Goal: Download file/media

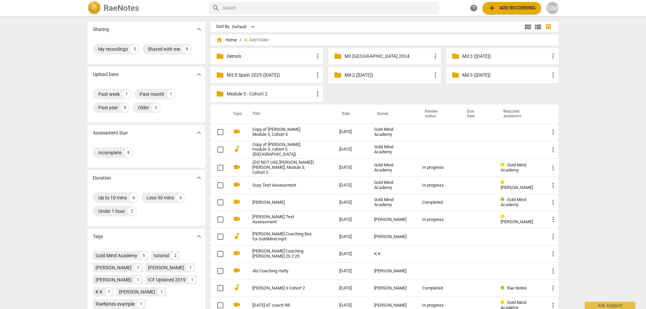
click at [275, 76] on p "M3:5 Spain 2025 ([DATE])" at bounding box center [270, 75] width 87 height 7
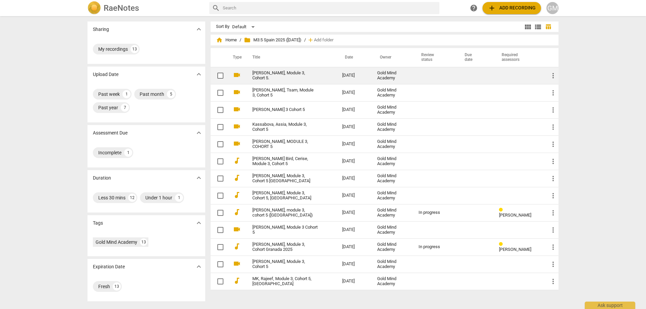
click at [300, 79] on link "[PERSON_NAME], Module 3, Cohort 5." at bounding box center [285, 76] width 66 height 10
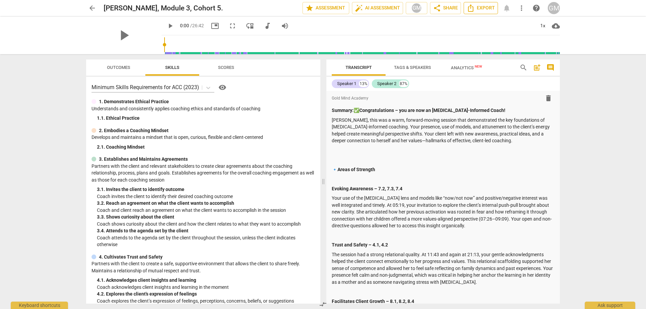
click at [481, 7] on span "Export" at bounding box center [480, 8] width 28 height 8
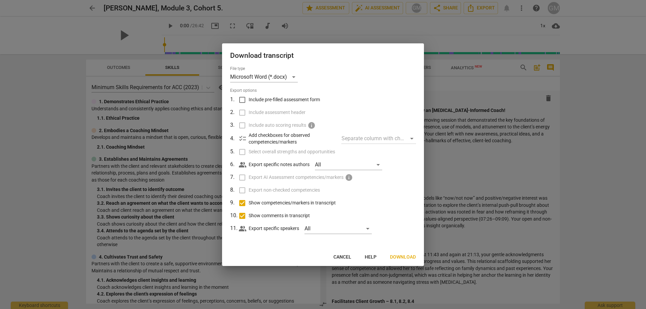
click at [399, 254] on span "Download" at bounding box center [403, 257] width 26 height 7
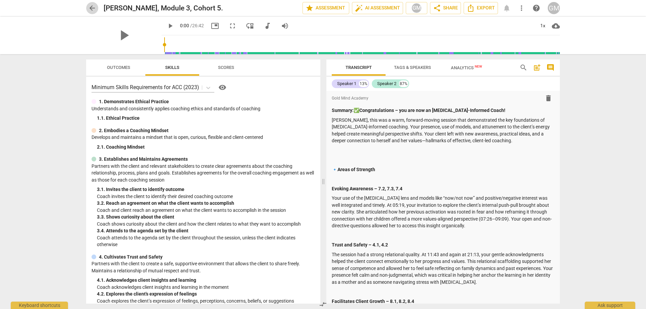
click at [93, 10] on span "arrow_back" at bounding box center [92, 8] width 8 height 8
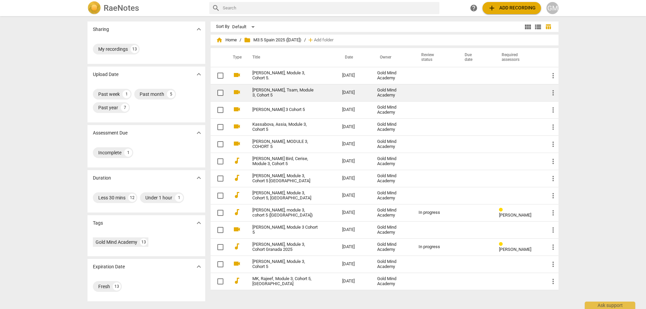
click at [301, 96] on link "[PERSON_NAME], Tsam, Module 3, Cohort 5" at bounding box center [285, 93] width 66 height 10
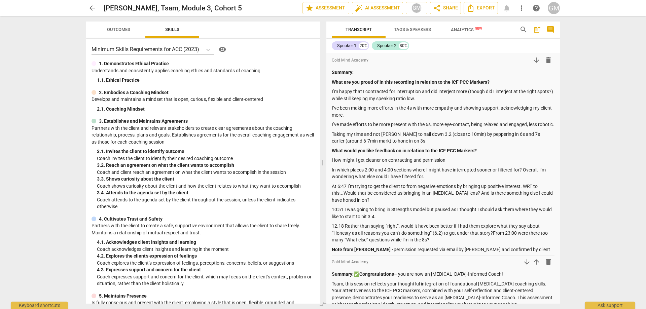
click at [521, 6] on span "more_vert" at bounding box center [521, 8] width 8 height 8
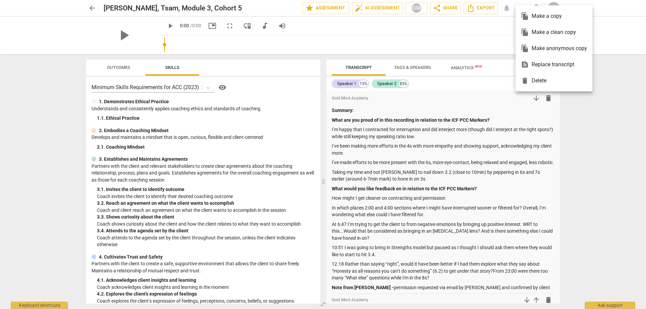
click at [477, 7] on div at bounding box center [323, 154] width 646 height 309
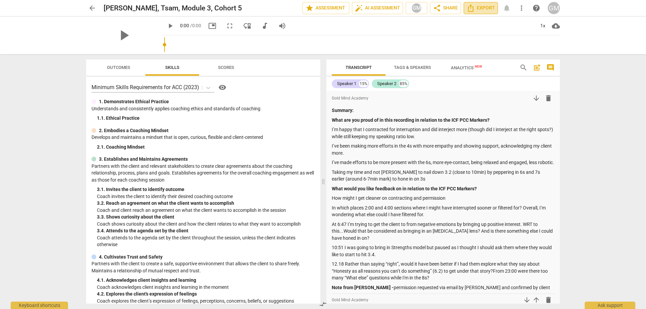
click at [481, 8] on span "Export" at bounding box center [480, 8] width 28 height 8
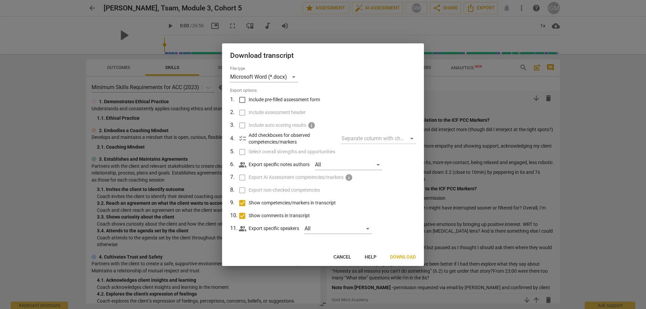
click at [343, 255] on span "Cancel" at bounding box center [342, 257] width 18 height 7
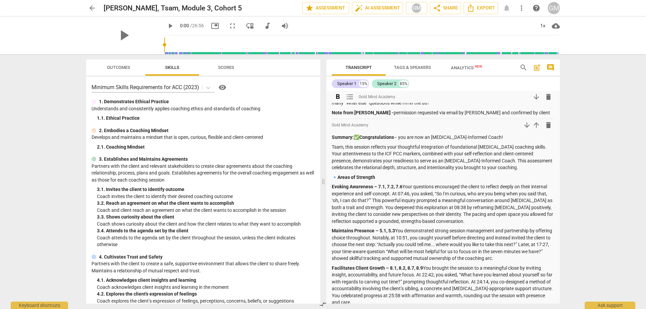
scroll to position [202, 0]
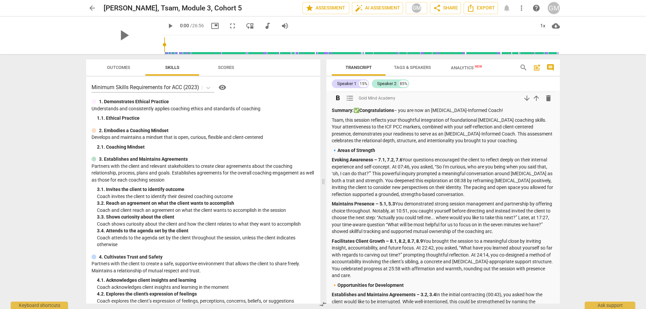
click at [535, 102] on span "arrow_upward" at bounding box center [536, 98] width 8 height 8
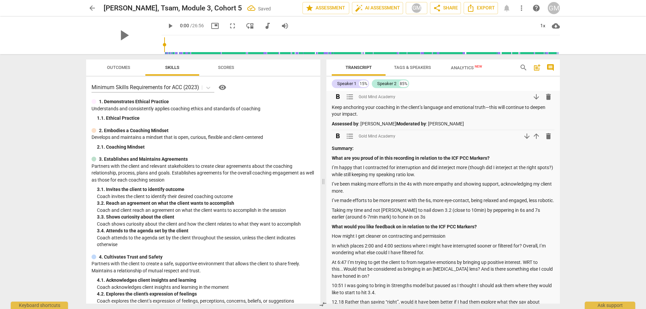
scroll to position [336, 0]
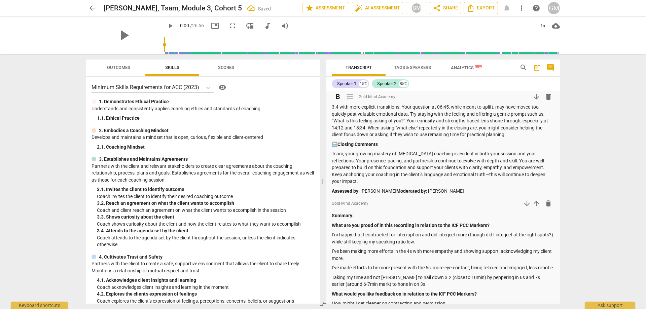
click at [473, 6] on icon "Export" at bounding box center [470, 8] width 8 height 8
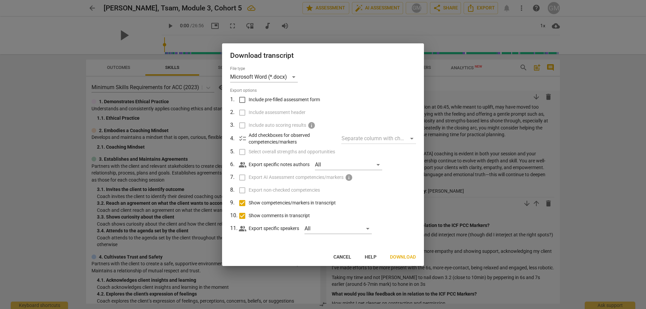
click at [403, 257] on span "Download" at bounding box center [403, 257] width 26 height 7
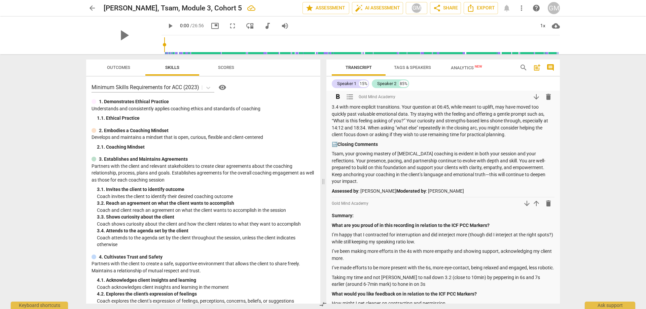
click at [92, 8] on span "arrow_back" at bounding box center [92, 8] width 8 height 8
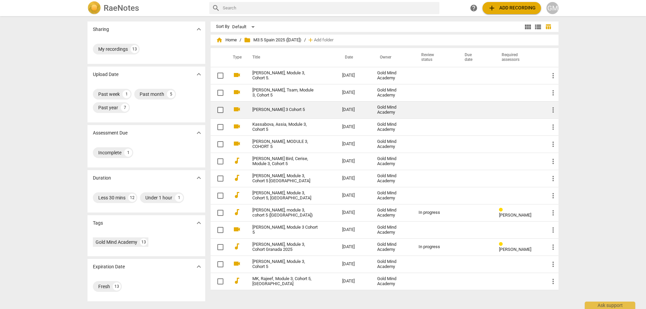
click at [287, 110] on link "[PERSON_NAME] 3 Cohort 5" at bounding box center [285, 109] width 66 height 5
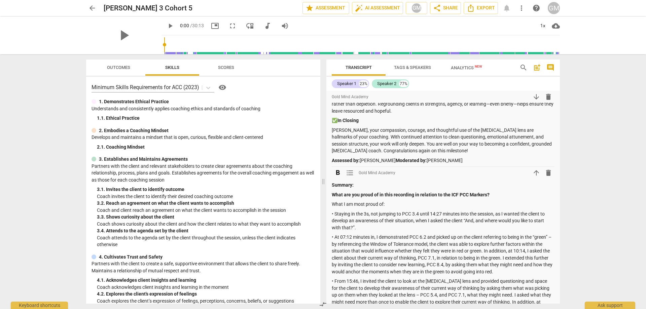
scroll to position [404, 0]
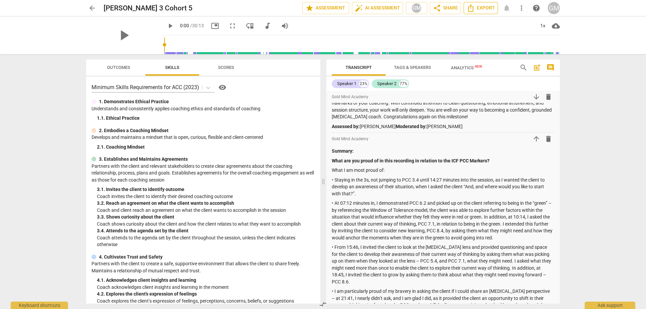
click at [479, 7] on span "Export" at bounding box center [480, 8] width 28 height 8
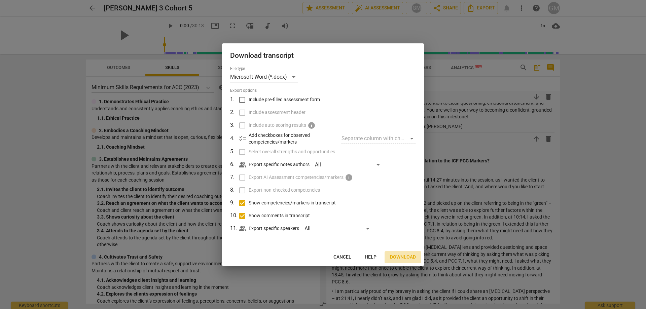
click at [402, 257] on span "Download" at bounding box center [403, 257] width 26 height 7
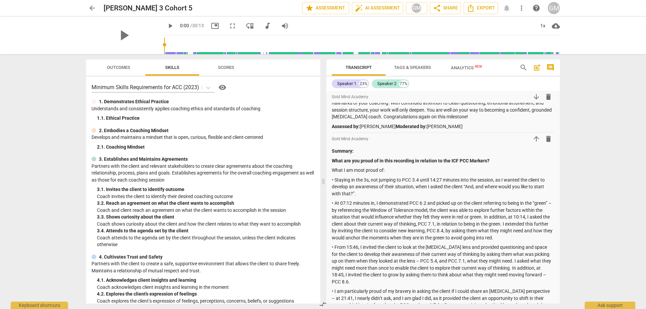
click at [89, 8] on span "arrow_back" at bounding box center [92, 8] width 8 height 8
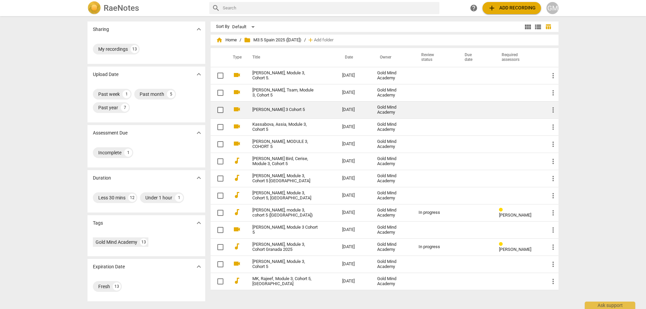
click at [288, 108] on link "[PERSON_NAME] 3 Cohort 5" at bounding box center [285, 109] width 66 height 5
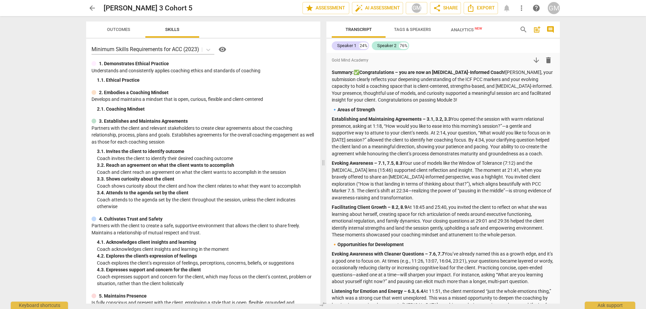
click at [92, 8] on span "arrow_back" at bounding box center [92, 8] width 8 height 8
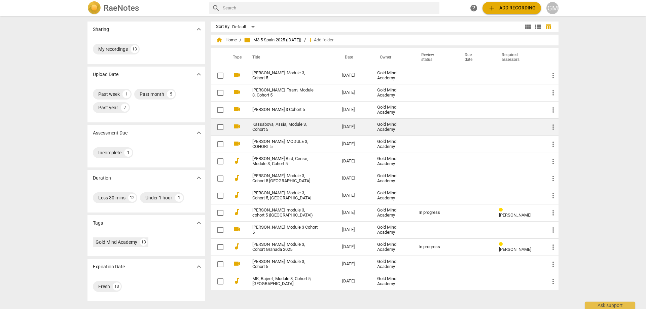
click at [279, 122] on link "Kassabova, Assia, Module 3, Cohort 5" at bounding box center [285, 127] width 66 height 10
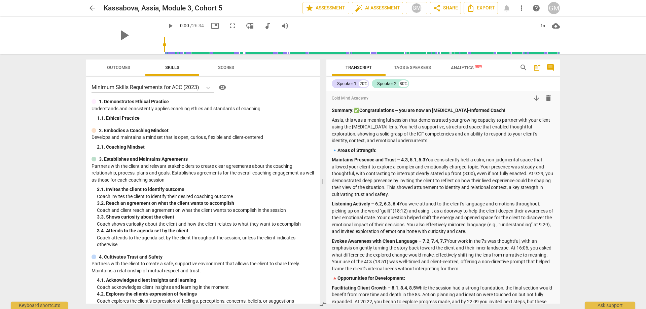
click at [74, 99] on div "arrow_back [GEOGRAPHIC_DATA], Assia, Module 3, Cohort 5 edit star Assessment au…" at bounding box center [323, 154] width 646 height 309
click at [473, 8] on icon "Export" at bounding box center [470, 7] width 5 height 7
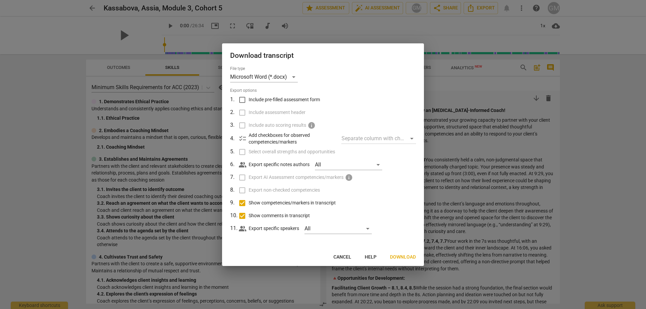
click at [401, 253] on button "Download" at bounding box center [402, 257] width 37 height 12
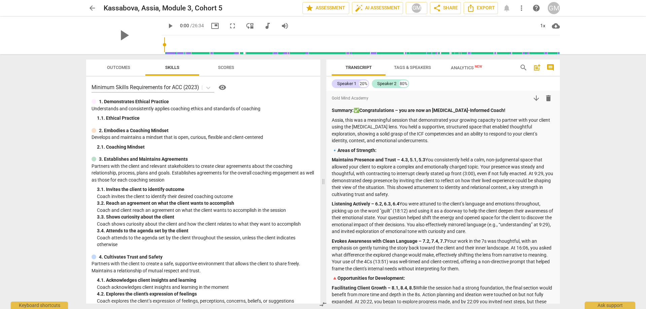
click at [96, 9] on span "arrow_back" at bounding box center [92, 8] width 8 height 8
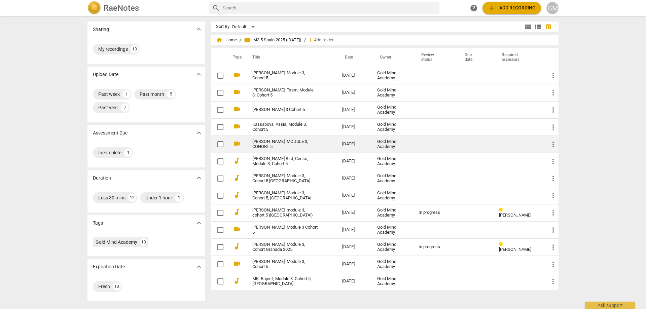
click at [284, 142] on link "[PERSON_NAME], MODULE 3, COHORT 5" at bounding box center [285, 144] width 66 height 10
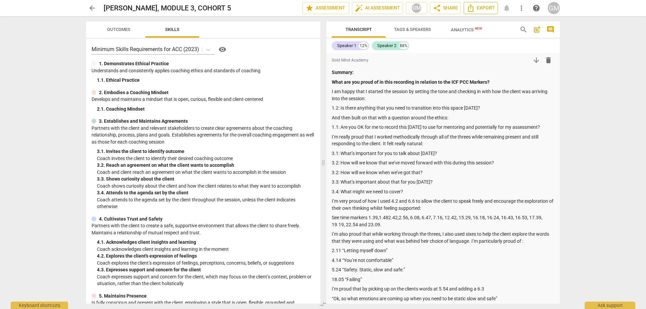
click at [477, 11] on span "Export" at bounding box center [480, 8] width 28 height 8
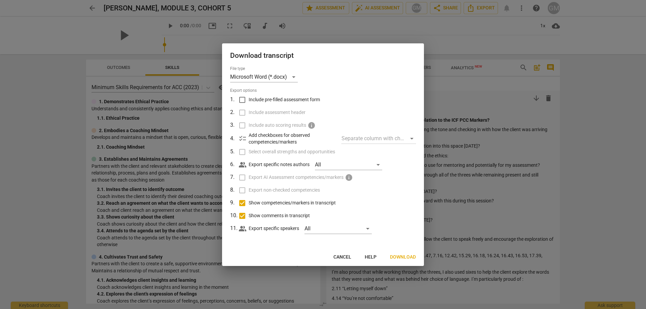
click at [596, 81] on div at bounding box center [323, 154] width 646 height 309
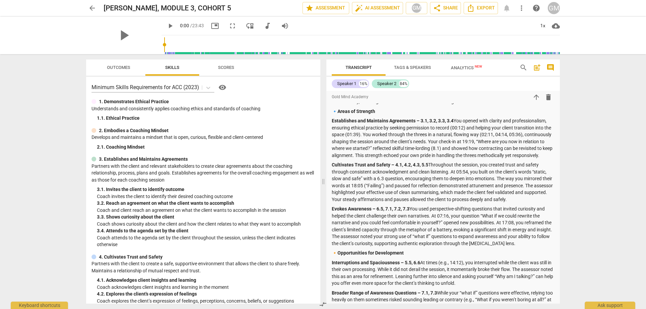
scroll to position [1311, 0]
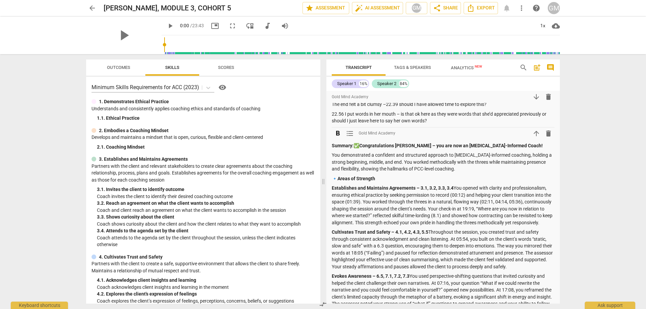
click at [534, 129] on span "arrow_upward" at bounding box center [536, 133] width 8 height 8
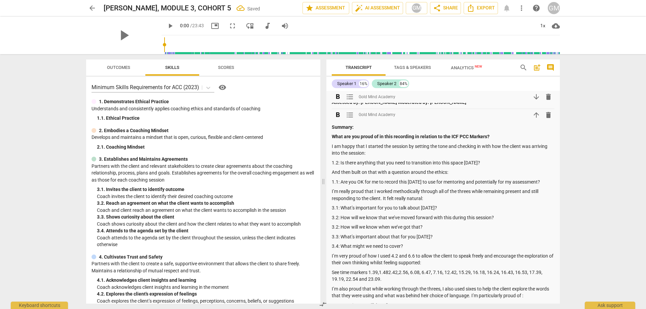
scroll to position [370, 0]
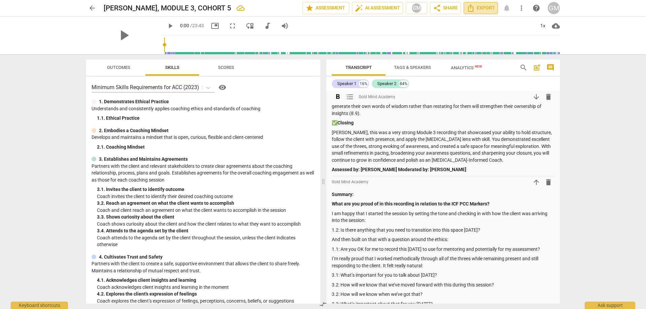
click at [481, 11] on span "Export" at bounding box center [480, 8] width 28 height 8
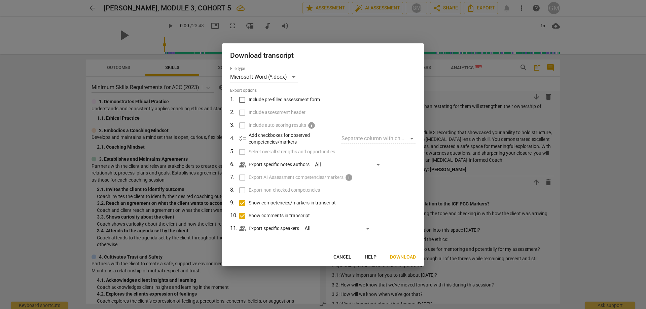
click at [404, 258] on span "Download" at bounding box center [403, 257] width 26 height 7
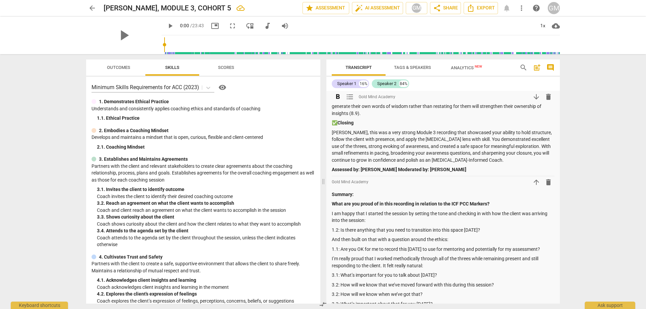
click at [90, 5] on span "arrow_back" at bounding box center [92, 8] width 8 height 8
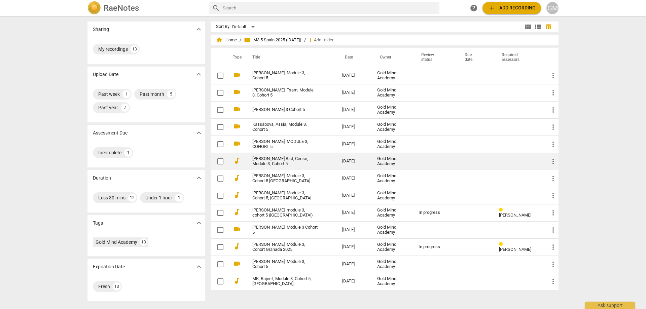
click at [285, 165] on link "[PERSON_NAME] Bird, Cerise, Module 3, Cohort 5" at bounding box center [285, 161] width 66 height 10
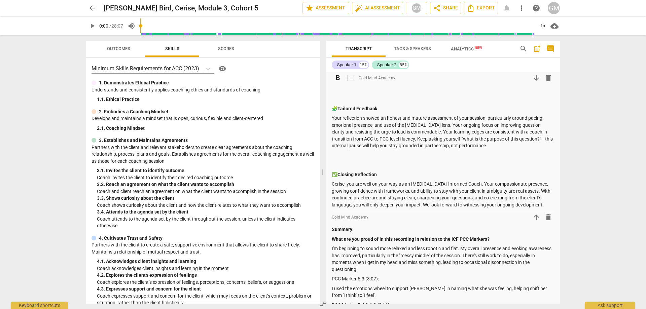
scroll to position [437, 0]
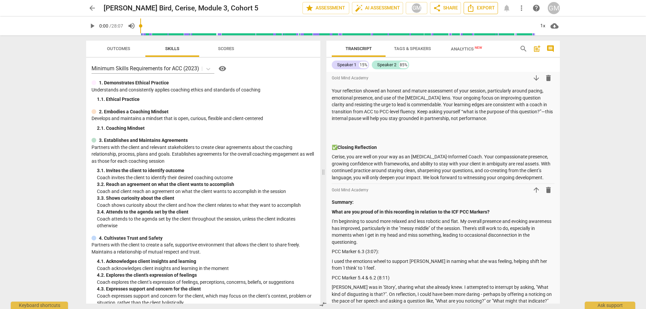
click at [481, 10] on span "Export" at bounding box center [480, 8] width 28 height 8
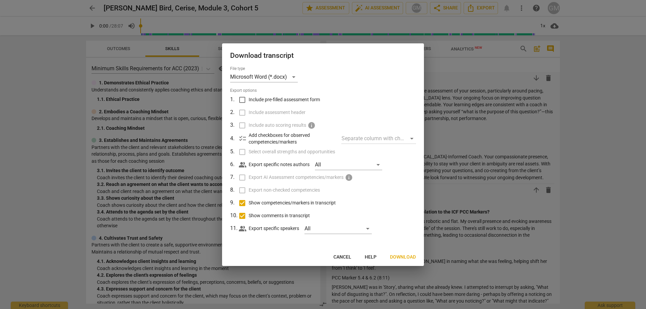
click at [402, 254] on span "Download" at bounding box center [403, 257] width 26 height 7
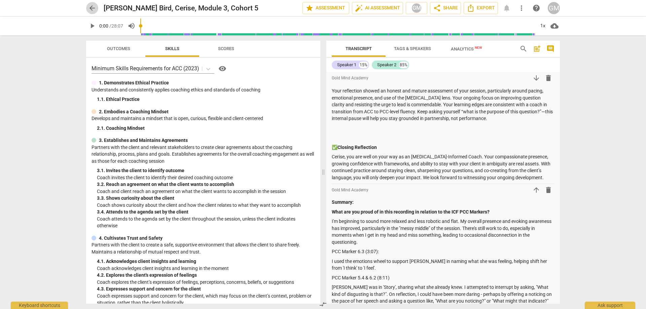
click at [93, 8] on span "arrow_back" at bounding box center [92, 8] width 8 height 8
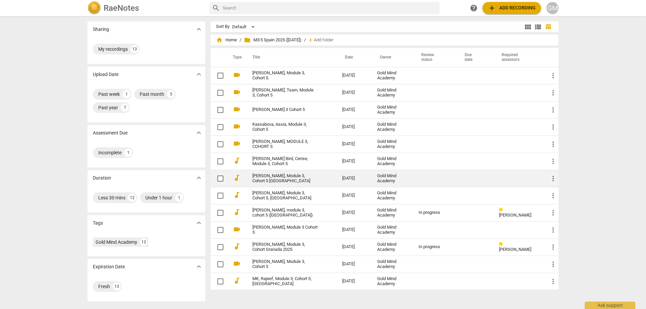
click at [298, 178] on link "[PERSON_NAME], Module 3, Cohort 5 [GEOGRAPHIC_DATA]" at bounding box center [285, 179] width 66 height 10
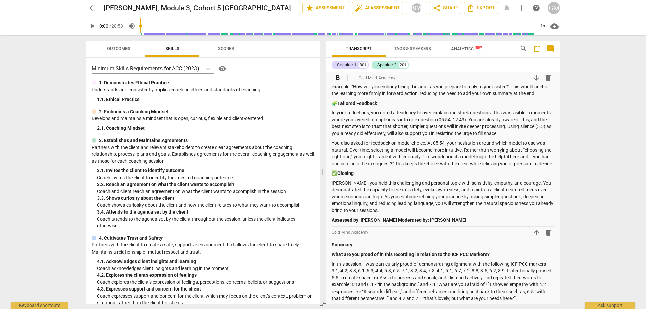
scroll to position [303, 0]
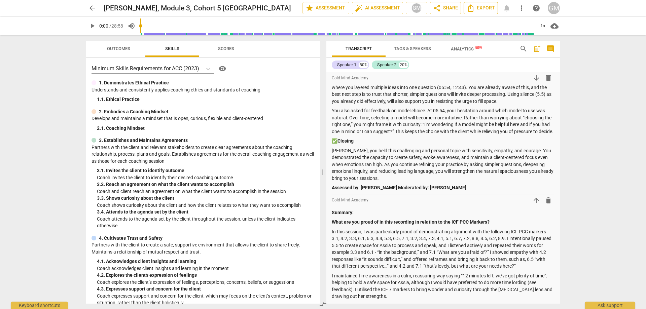
click at [490, 10] on span "Export" at bounding box center [480, 8] width 28 height 8
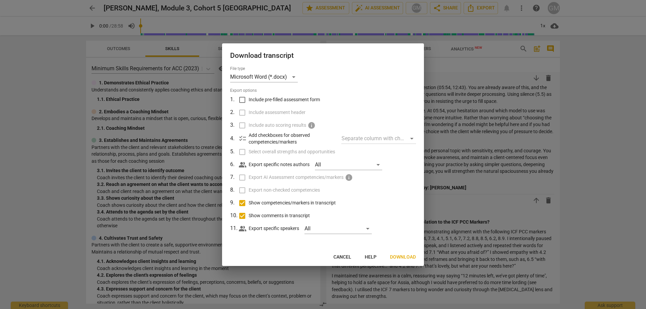
click at [407, 259] on span "Download" at bounding box center [403, 257] width 26 height 7
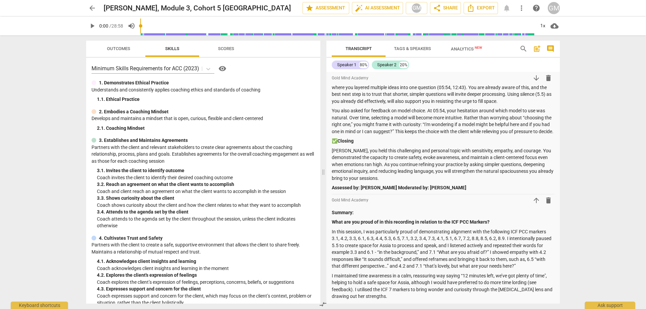
click at [92, 9] on span "arrow_back" at bounding box center [92, 8] width 8 height 8
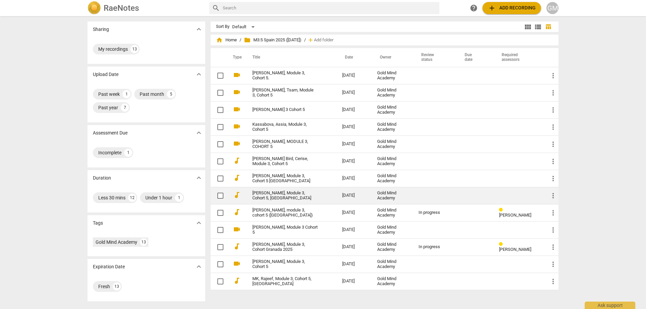
click at [291, 195] on link "[PERSON_NAME], Module 3, Cohort 5, [GEOGRAPHIC_DATA]" at bounding box center [285, 196] width 66 height 10
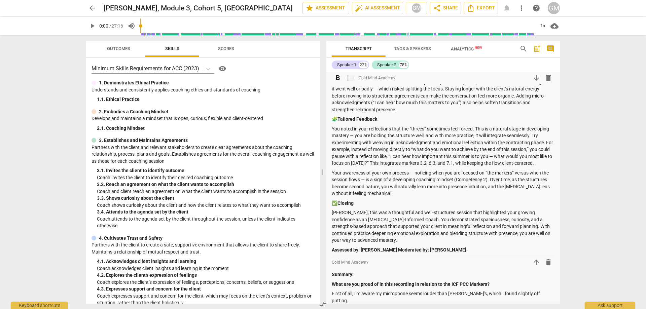
scroll to position [404, 0]
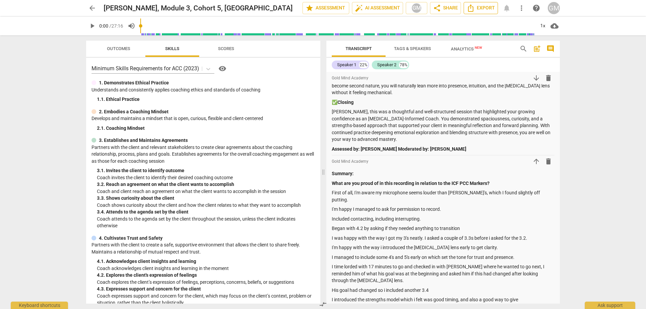
click at [487, 6] on span "Export" at bounding box center [480, 8] width 28 height 8
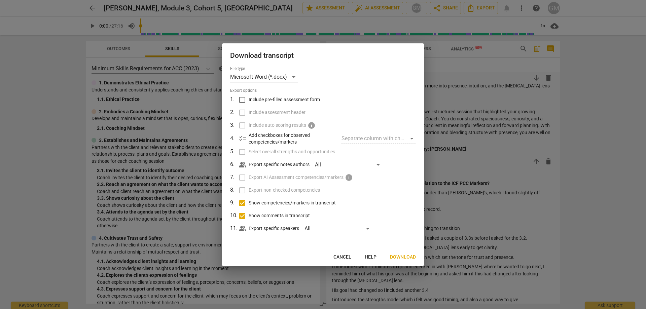
click at [400, 251] on button "Download" at bounding box center [402, 257] width 37 height 12
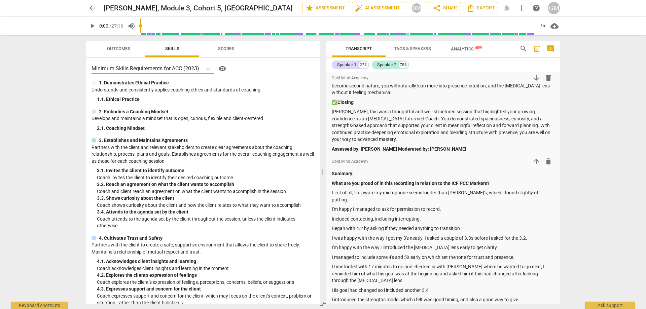
click at [96, 8] on span "arrow_back" at bounding box center [92, 8] width 12 height 8
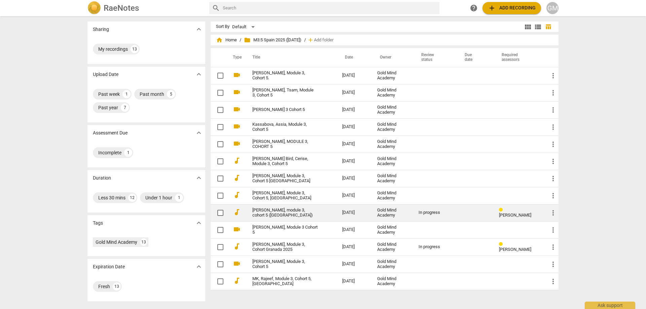
click at [296, 213] on link "[PERSON_NAME], module 3, cohort 5 ([GEOGRAPHIC_DATA])" at bounding box center [285, 213] width 66 height 10
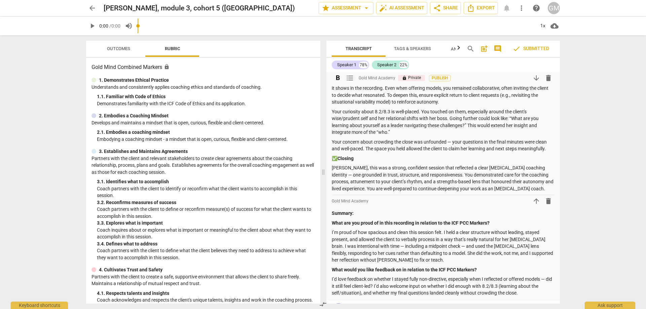
scroll to position [370, 0]
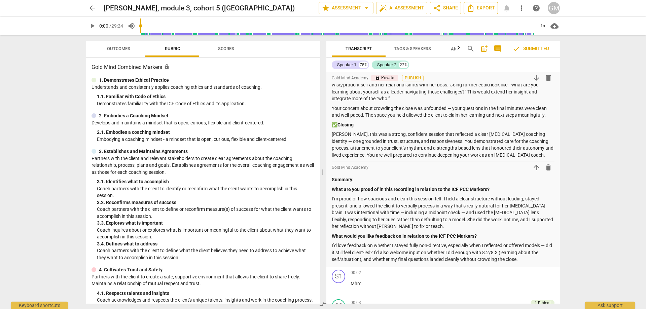
click at [474, 7] on span "Export" at bounding box center [480, 8] width 28 height 8
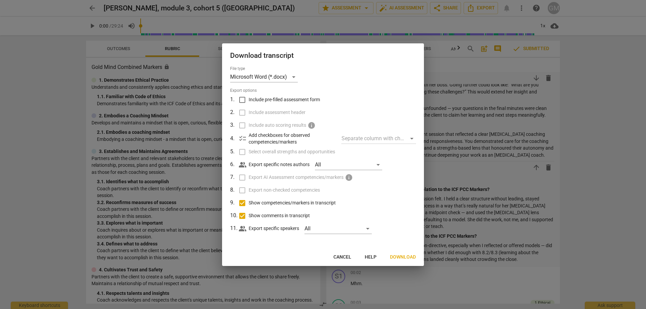
click at [397, 257] on span "Download" at bounding box center [403, 257] width 26 height 7
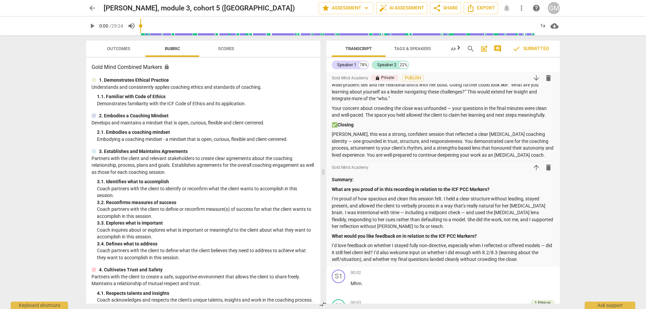
click at [90, 7] on span "arrow_back" at bounding box center [92, 8] width 8 height 8
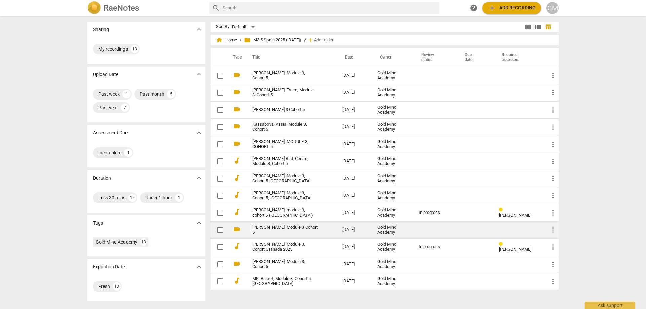
click at [283, 226] on link "[PERSON_NAME], Module 3 Cohort 5" at bounding box center [285, 230] width 66 height 10
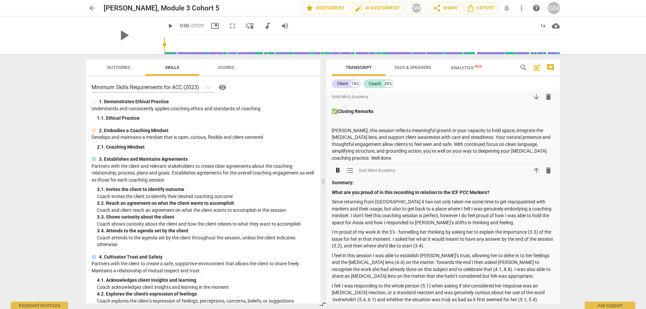
scroll to position [504, 0]
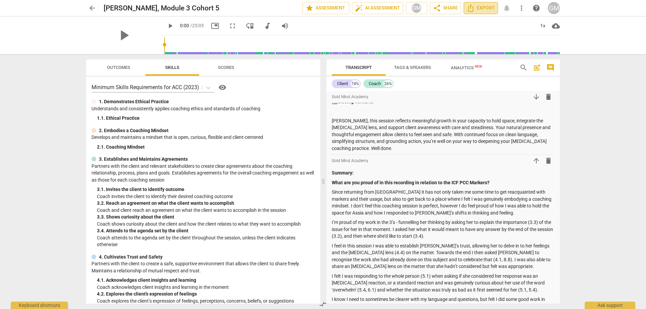
click at [473, 8] on icon "Export" at bounding box center [470, 7] width 5 height 7
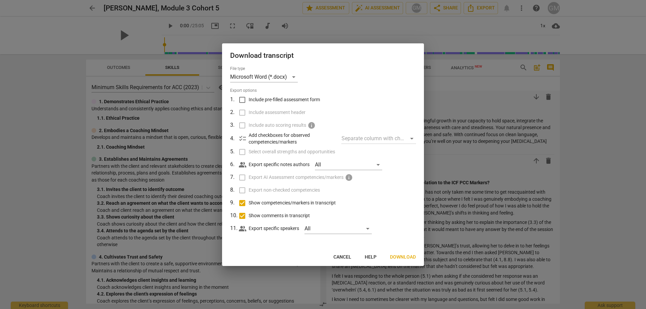
click at [408, 258] on span "Download" at bounding box center [403, 257] width 26 height 7
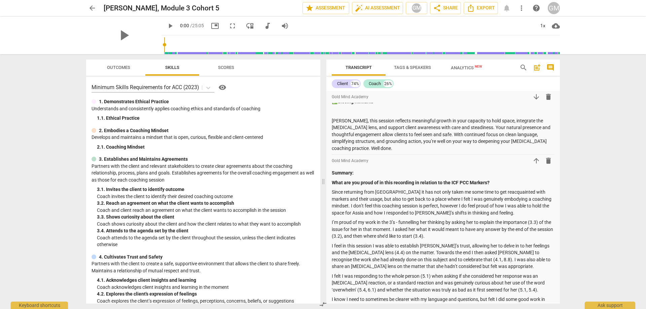
click at [90, 7] on span "arrow_back" at bounding box center [92, 8] width 8 height 8
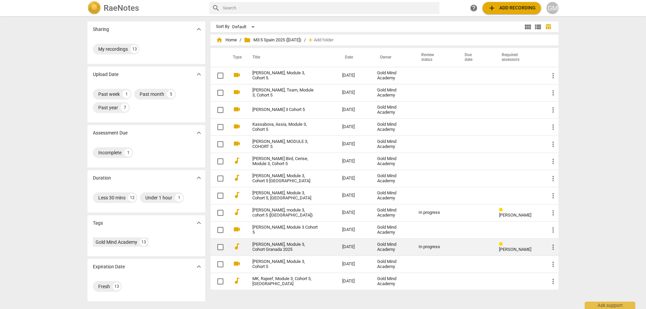
click at [292, 246] on link "[PERSON_NAME], Module 3, Cohort Granada 2025" at bounding box center [285, 247] width 66 height 10
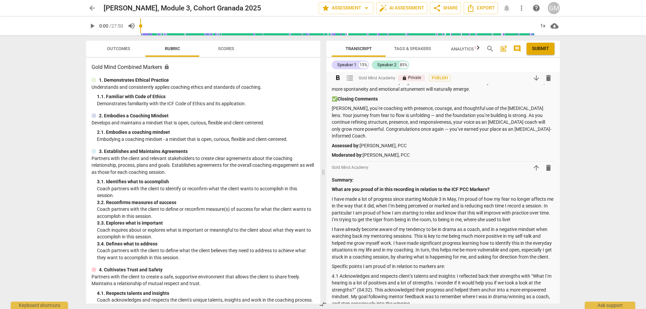
scroll to position [437, 0]
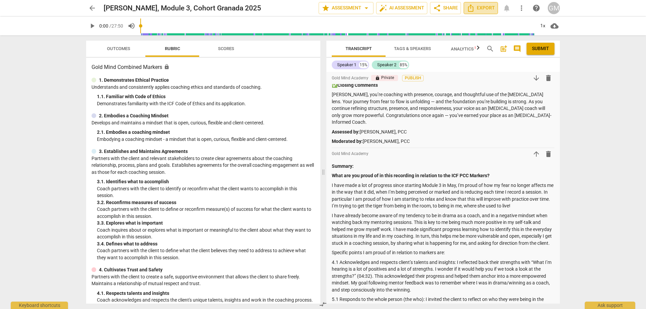
click at [482, 3] on button "Export" at bounding box center [480, 8] width 34 height 12
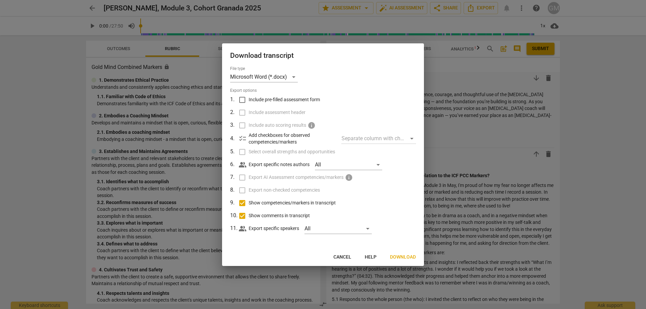
click at [400, 256] on span "Download" at bounding box center [403, 257] width 26 height 7
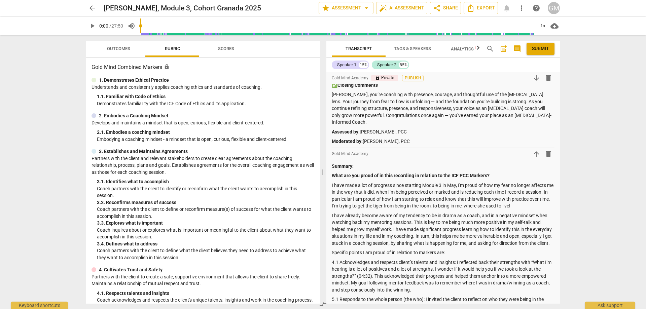
click at [89, 9] on span "arrow_back" at bounding box center [92, 8] width 8 height 8
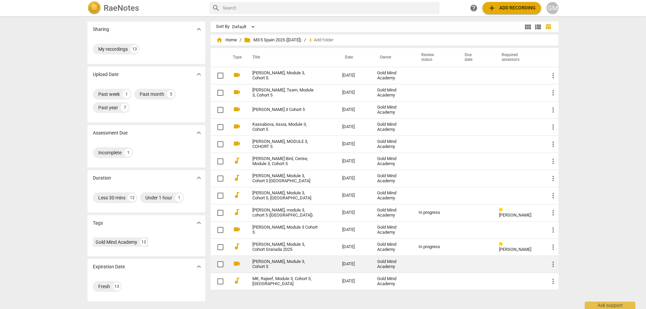
click at [279, 265] on link "[PERSON_NAME], Module 3, Cohort 5" at bounding box center [285, 264] width 66 height 10
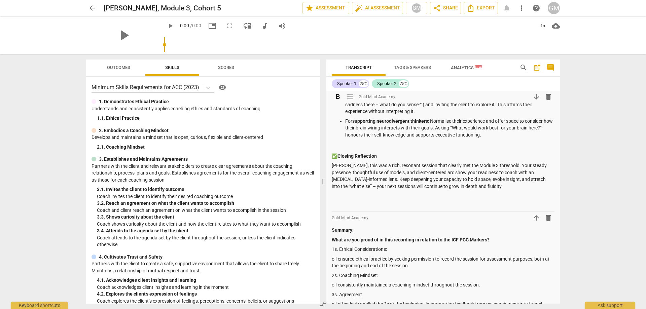
scroll to position [572, 0]
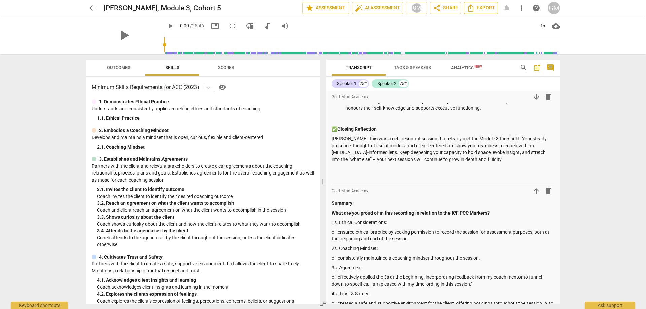
click at [487, 7] on span "Export" at bounding box center [480, 8] width 28 height 8
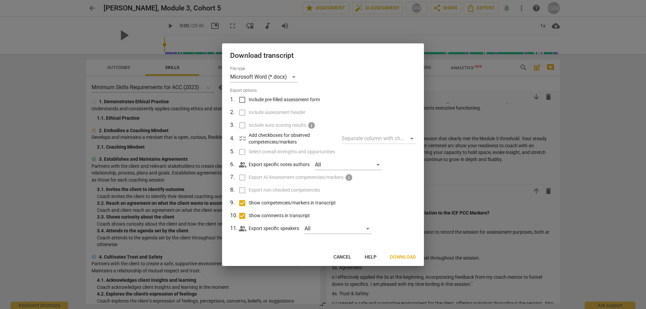
click at [408, 255] on span "Download" at bounding box center [403, 257] width 26 height 7
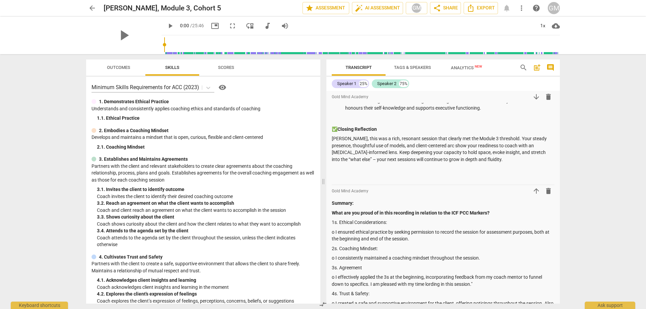
click at [89, 8] on span "arrow_back" at bounding box center [92, 8] width 8 height 8
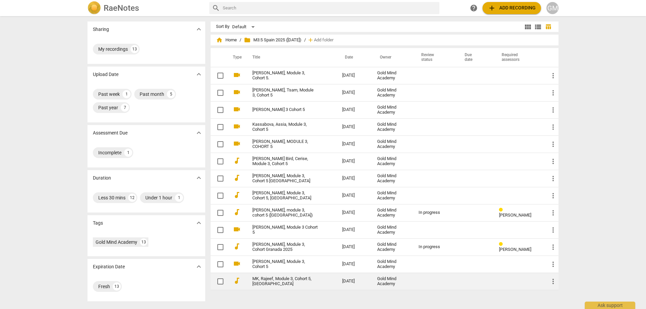
click at [271, 280] on link "MK, Rajeef, Module 3, Cohort 5, [GEOGRAPHIC_DATA]" at bounding box center [285, 281] width 66 height 10
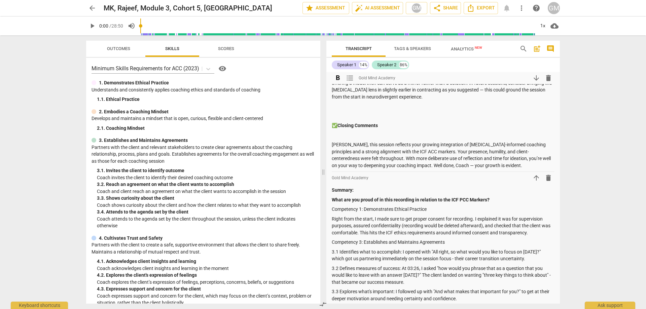
scroll to position [572, 0]
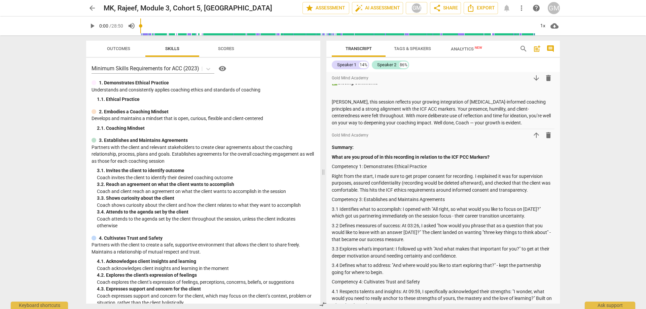
click at [481, 2] on div "arrow_back MK, Rajeef, Module 3, Cohort 5, [GEOGRAPHIC_DATA] edit star Assessme…" at bounding box center [322, 8] width 635 height 16
click at [480, 7] on span "Export" at bounding box center [480, 8] width 28 height 8
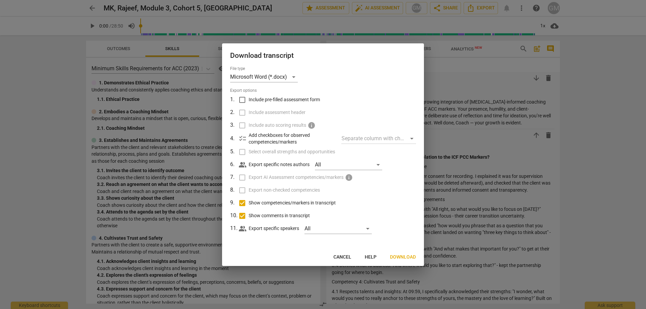
click at [405, 254] on span "Download" at bounding box center [403, 257] width 26 height 7
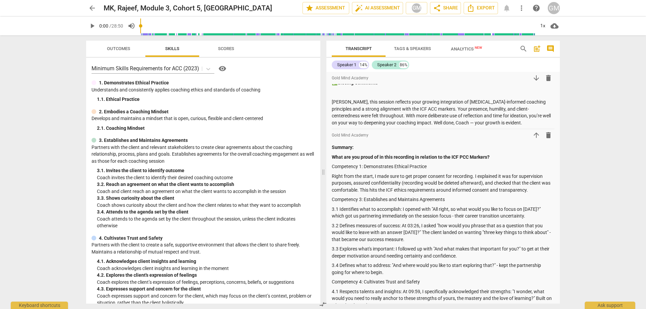
drag, startPoint x: 67, startPoint y: 81, endPoint x: 74, endPoint y: 68, distance: 14.9
click at [67, 81] on div "arrow_back MK, Rajeef, Module 3, Cohort 5, [GEOGRAPHIC_DATA] edit star Assessme…" at bounding box center [323, 154] width 646 height 309
click at [90, 10] on span "arrow_back" at bounding box center [92, 8] width 8 height 8
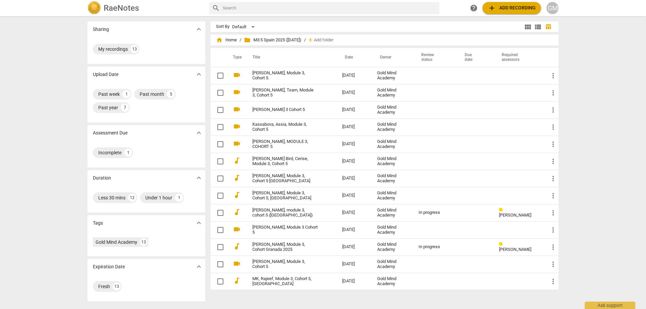
click at [61, 102] on div "Sharing expand_more My recordings 13 Upload Date expand_more Past week 1 Past m…" at bounding box center [323, 163] width 646 height 292
